Goal: Task Accomplishment & Management: Use online tool/utility

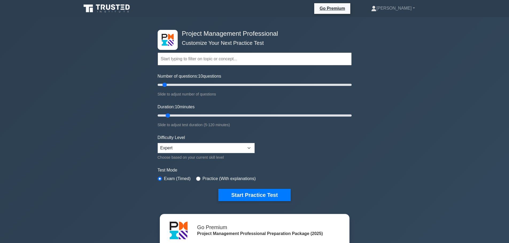
click at [381, 112] on div "Project Management Professional Customize Your Next Practice Test Topics Scope …" at bounding box center [254, 180] width 509 height 326
drag, startPoint x: 166, startPoint y: 85, endPoint x: 192, endPoint y: 89, distance: 27.0
type input "40"
click at [192, 88] on input "Number of questions: 40 questions" at bounding box center [255, 85] width 194 height 6
drag, startPoint x: 167, startPoint y: 117, endPoint x: 223, endPoint y: 120, distance: 56.2
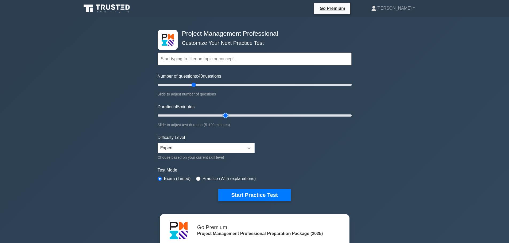
type input "45"
click at [223, 119] on input "Duration: 45 minutes" at bounding box center [255, 115] width 194 height 6
